Goal: Navigation & Orientation: Find specific page/section

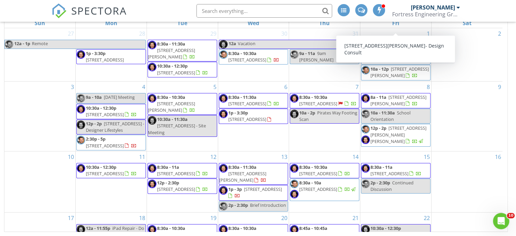
scroll to position [218, 0]
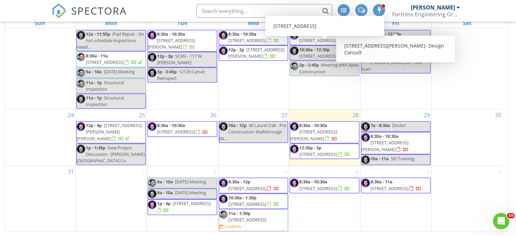
click at [241, 10] on input "text" at bounding box center [264, 11] width 136 height 14
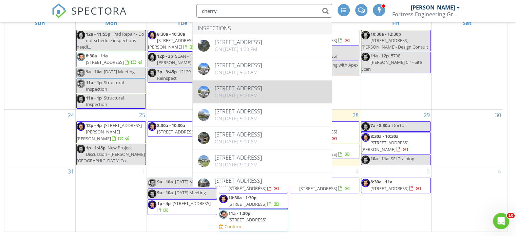
type input "cherry"
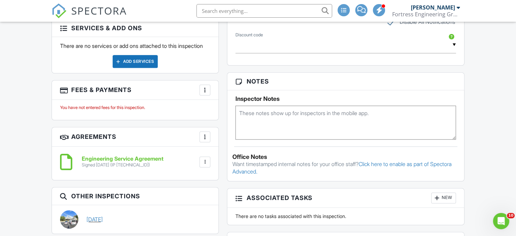
click at [103, 223] on link "01/11/2024" at bounding box center [94, 218] width 16 height 7
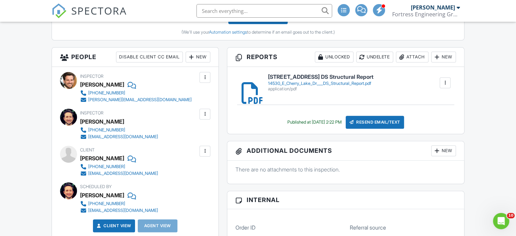
scroll to position [34, 0]
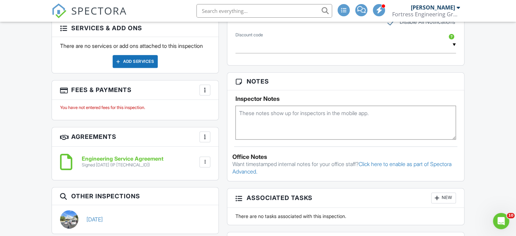
click at [242, 14] on input "text" at bounding box center [264, 11] width 136 height 14
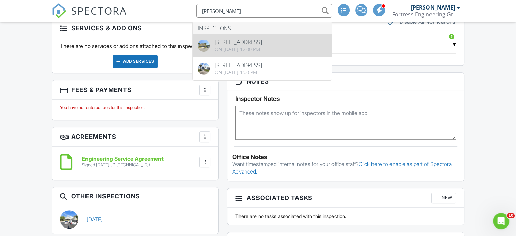
type input "rosen"
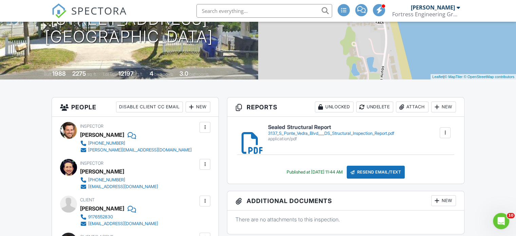
click at [220, 12] on input "text" at bounding box center [264, 11] width 136 height 14
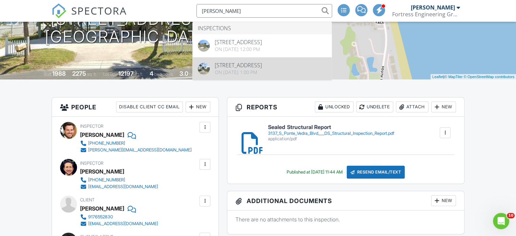
type input "[PERSON_NAME]"
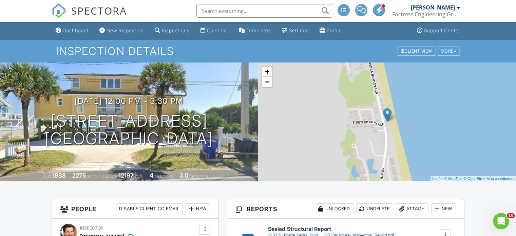
click at [218, 27] on link "Calendar" at bounding box center [214, 30] width 33 height 13
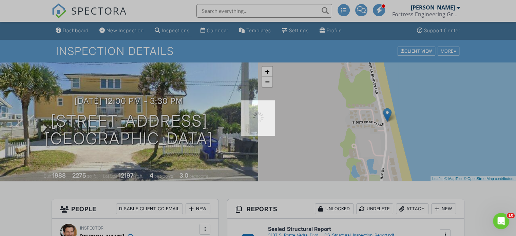
click at [218, 30] on div at bounding box center [258, 118] width 516 height 236
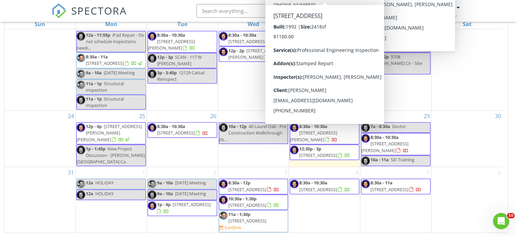
scroll to position [90, 0]
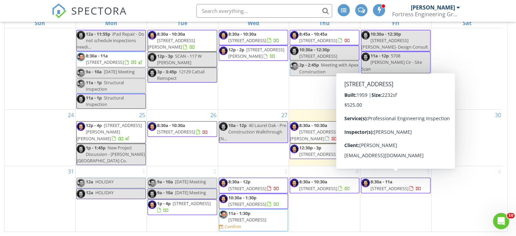
click at [511, 164] on div "New Calendar View [DATE] [DATE] list day week cal wk 4 wk month Sun Mon Tue Wed…" at bounding box center [258, 105] width 508 height 251
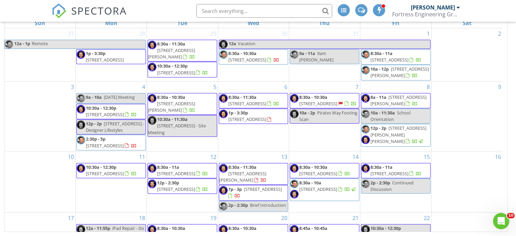
scroll to position [202, 0]
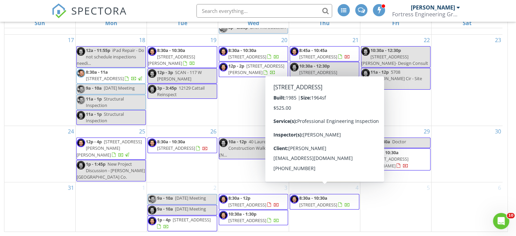
click at [510, 152] on div "New Calendar View [DATE] [DATE] list day week cal wk 4 wk month Sun Mon Tue Wed…" at bounding box center [258, 105] width 508 height 251
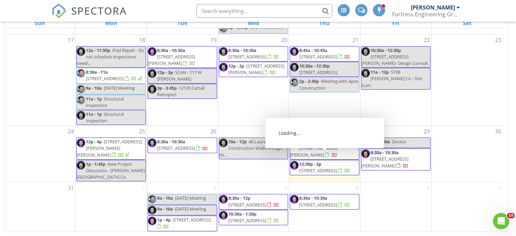
click at [320, 167] on span "366 Dunster Ct, Orange Park 32073" at bounding box center [318, 170] width 38 height 6
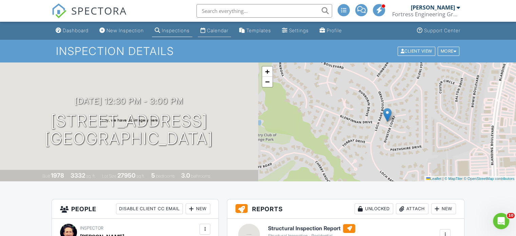
click at [221, 37] on li "Calendar" at bounding box center [214, 31] width 36 height 18
click at [225, 32] on div "Calendar" at bounding box center [217, 30] width 21 height 6
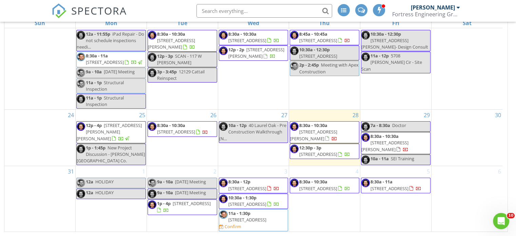
click at [337, 129] on span "[STREET_ADDRESS][PERSON_NAME]" at bounding box center [313, 135] width 47 height 13
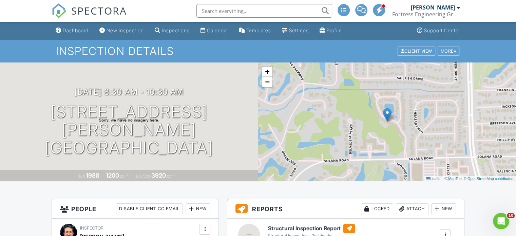
click at [217, 30] on div "Calendar" at bounding box center [217, 30] width 21 height 6
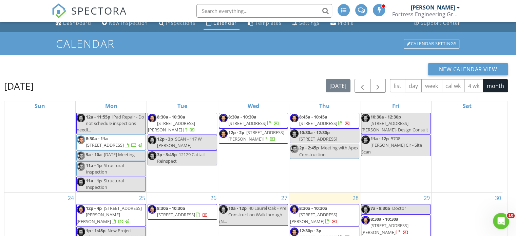
scroll to position [90, 0]
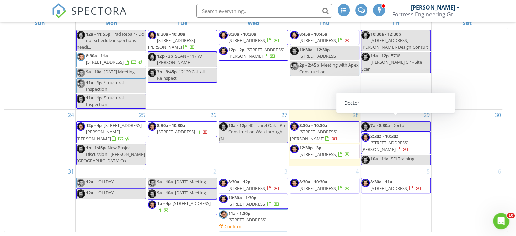
click at [511, 192] on div "New Calendar View [DATE] [DATE] list day week cal wk 4 wk month Sun Mon Tue Wed…" at bounding box center [258, 105] width 508 height 251
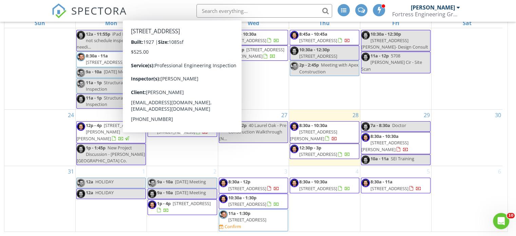
scroll to position [184, 0]
